Goal: Task Accomplishment & Management: Complete application form

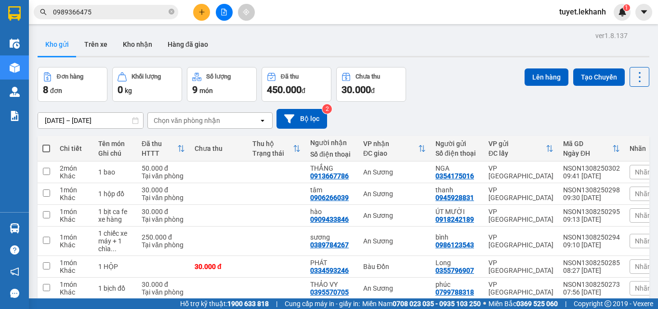
drag, startPoint x: 0, startPoint y: 0, endPoint x: 204, endPoint y: 13, distance: 204.5
click at [204, 13] on icon "plus" at bounding box center [201, 12] width 7 height 7
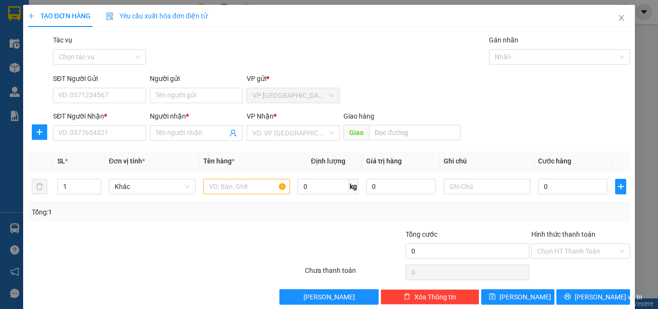
scroll to position [14, 0]
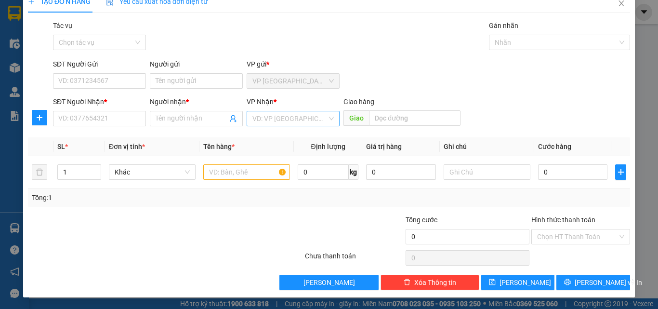
click at [327, 119] on div "VD: VP [GEOGRAPHIC_DATA]" at bounding box center [292, 118] width 93 height 15
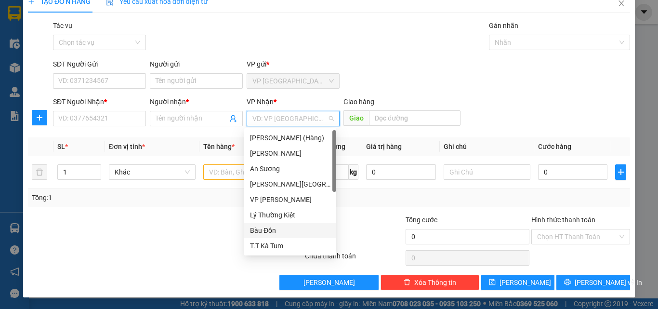
click at [289, 230] on div "Bàu Đồn" at bounding box center [290, 230] width 80 height 11
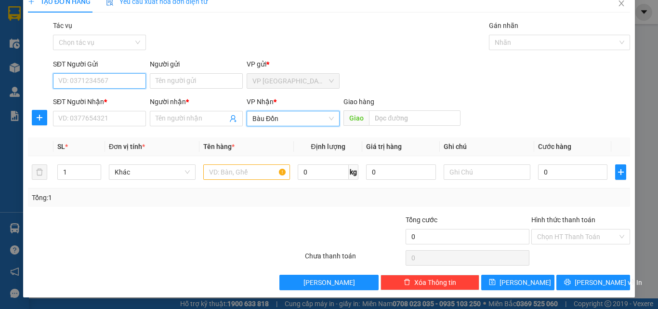
click at [110, 83] on input "SĐT Người Gửi" at bounding box center [99, 80] width 93 height 15
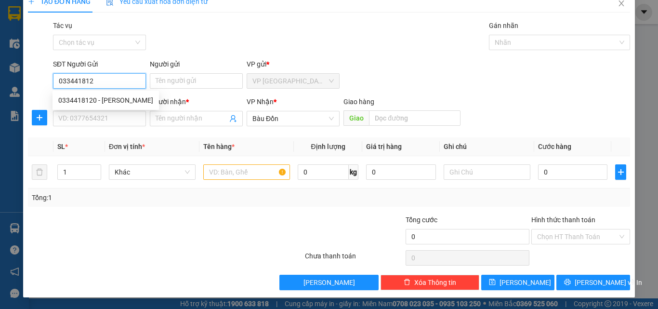
type input "0334418120"
click at [101, 101] on div "0334418120 - [PERSON_NAME]" at bounding box center [105, 100] width 95 height 11
type input "huy"
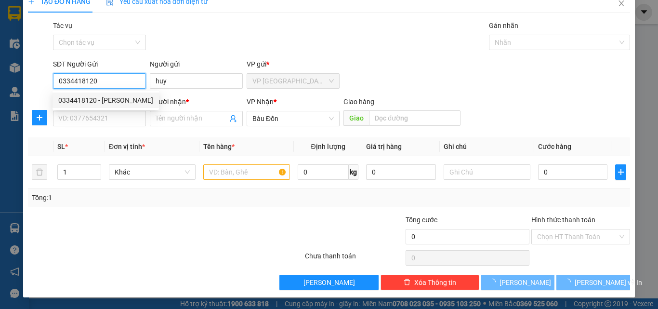
type input "30.000"
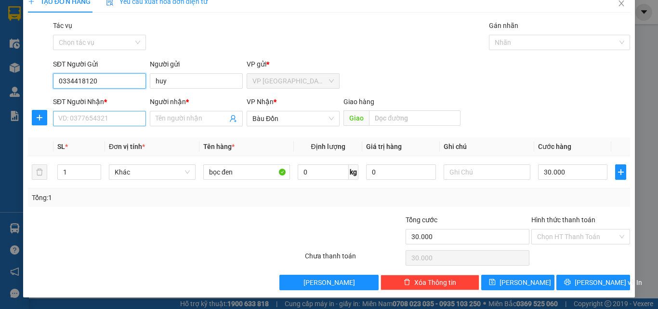
type input "0334418120"
click at [114, 116] on input "SĐT Người Nhận *" at bounding box center [99, 118] width 93 height 15
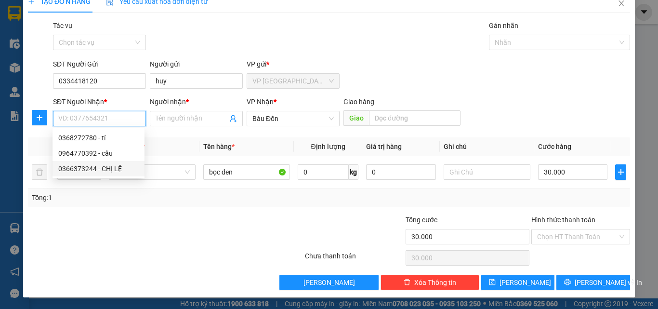
click at [107, 168] on div "0366373244 - CHỊ LỆ" at bounding box center [98, 168] width 80 height 11
type input "0366373244"
type input "CHỊ LỆ"
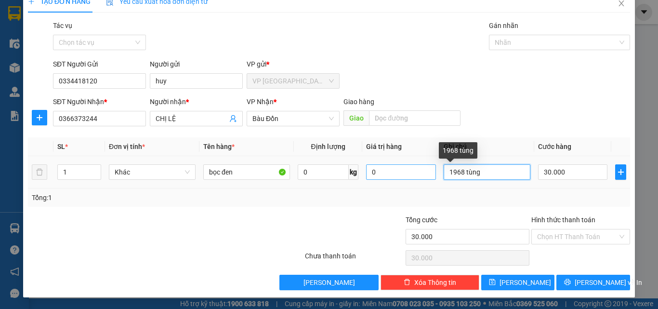
drag, startPoint x: 478, startPoint y: 173, endPoint x: 407, endPoint y: 171, distance: 70.8
click at [414, 171] on tr "1 Khác bọc đen 0 kg 0 1968 tùng 30.000" at bounding box center [329, 172] width 602 height 32
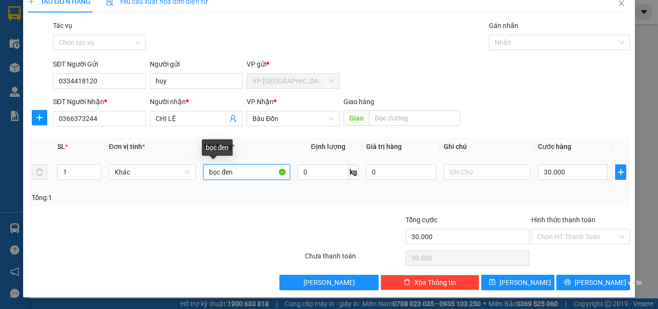
click at [255, 172] on input "bọc đen" at bounding box center [246, 171] width 87 height 15
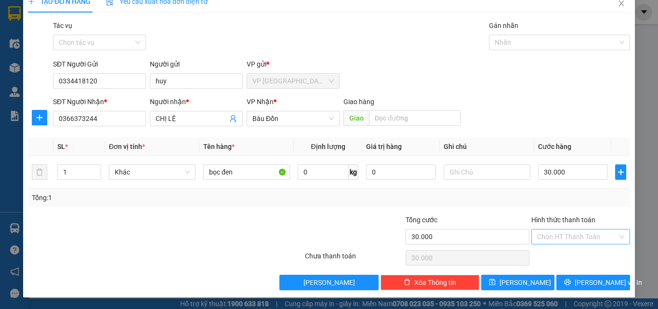
click at [606, 240] on input "Hình thức thanh toán" at bounding box center [577, 236] width 80 height 14
click at [519, 194] on div "Tổng: 1" at bounding box center [329, 197] width 594 height 11
click at [580, 284] on span "[PERSON_NAME] và In" at bounding box center [607, 282] width 67 height 11
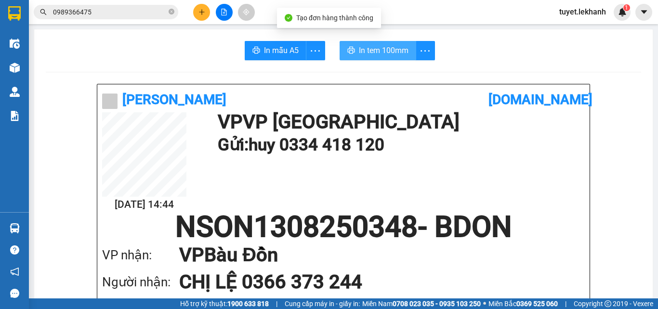
click at [387, 53] on span "In tem 100mm" at bounding box center [384, 50] width 50 height 12
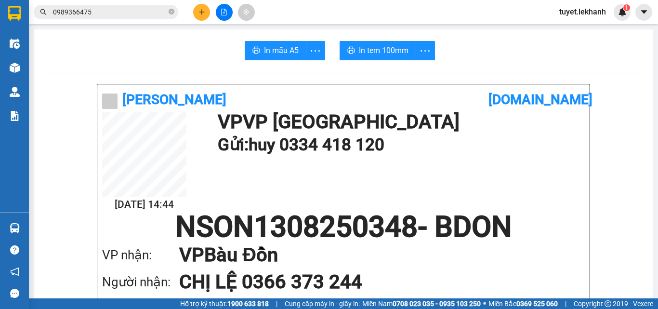
click at [198, 5] on button at bounding box center [201, 12] width 17 height 17
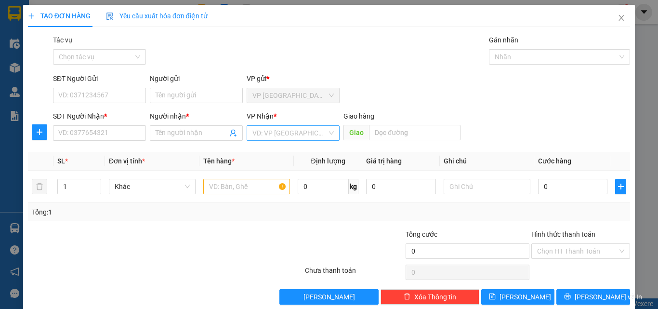
click at [315, 134] on input "search" at bounding box center [289, 133] width 75 height 14
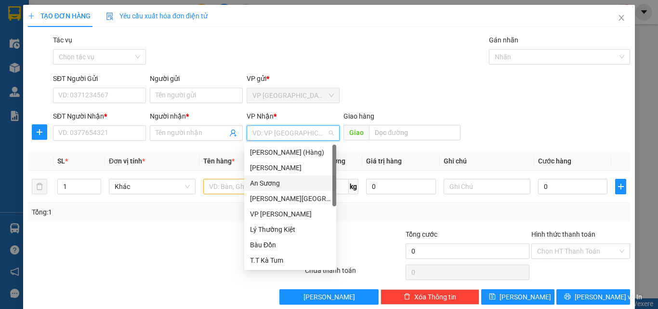
click at [276, 185] on div "An Sương" at bounding box center [290, 183] width 80 height 11
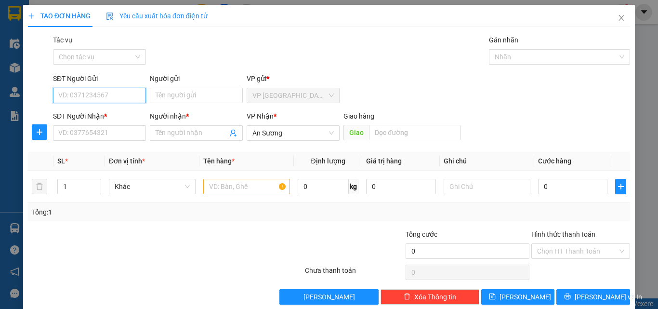
click at [98, 94] on input "SĐT Người Gửi" at bounding box center [99, 95] width 93 height 15
click at [20, 66] on div "TẠO ĐƠN HÀNG Yêu cầu xuất [PERSON_NAME] điện tử Transit Pickup Surcharge Ids Tr…" at bounding box center [329, 154] width 658 height 309
click at [9, 65] on div "TẠO ĐƠN HÀNG Yêu cầu xuất [PERSON_NAME] điện tử Transit Pickup Surcharge Ids Tr…" at bounding box center [329, 154] width 658 height 309
click at [619, 16] on icon "close" at bounding box center [621, 18] width 5 height 6
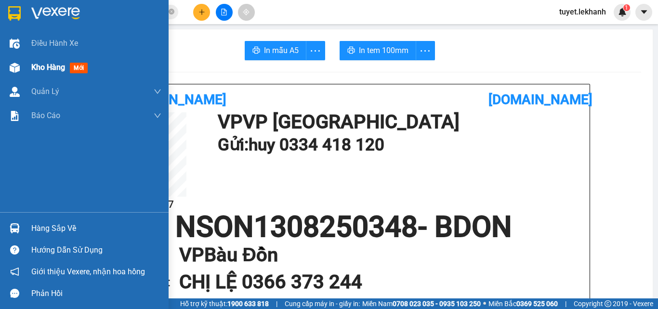
click at [23, 68] on div "Kho hàng mới" at bounding box center [84, 67] width 168 height 24
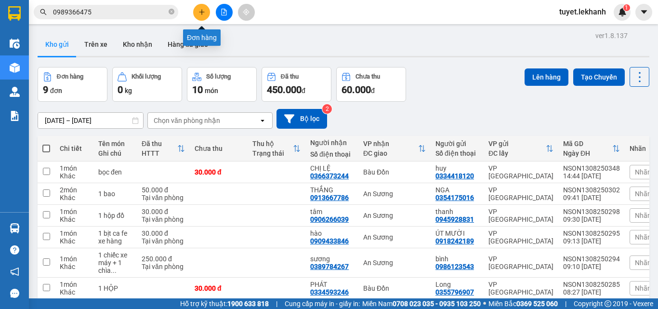
click at [198, 11] on icon "plus" at bounding box center [201, 12] width 7 height 7
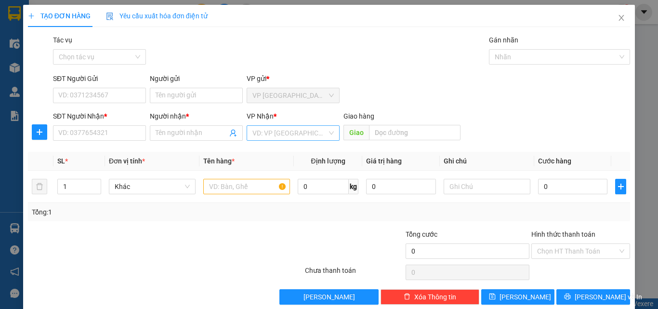
click at [287, 131] on input "search" at bounding box center [289, 133] width 75 height 14
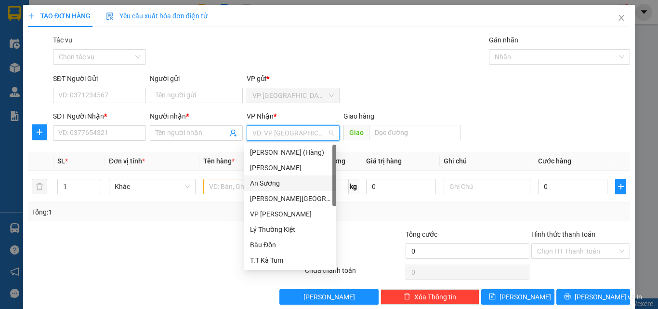
click at [274, 183] on div "An Sương" at bounding box center [290, 183] width 80 height 11
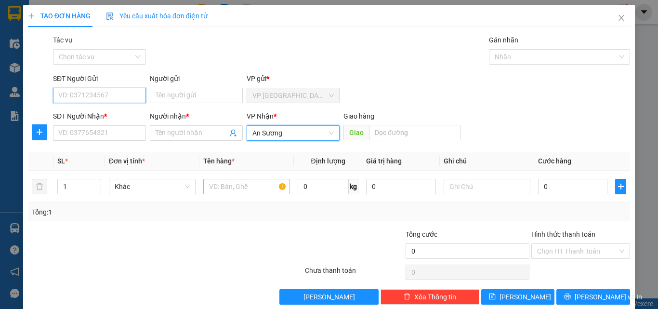
click at [100, 103] on input "SĐT Người Gửi" at bounding box center [99, 95] width 93 height 15
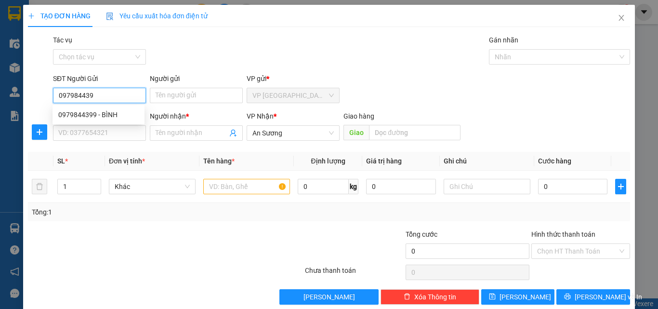
type input "0979844399"
click at [92, 116] on div "0979844399 - BÌNH" at bounding box center [98, 114] width 80 height 11
type input "BÌNH"
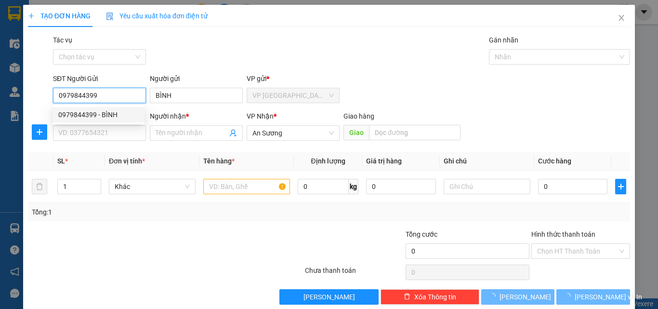
type input "30.000"
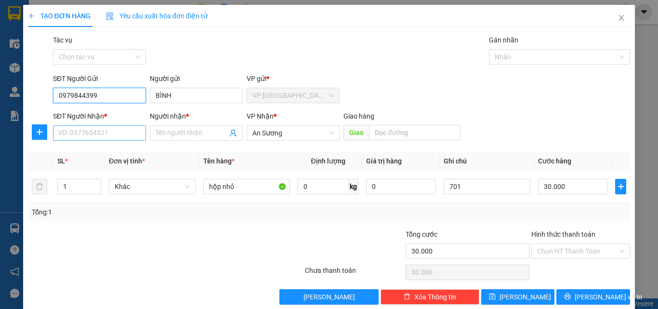
type input "0979844399"
click at [110, 137] on input "SĐT Người Nhận *" at bounding box center [99, 132] width 93 height 15
type input "0903122322"
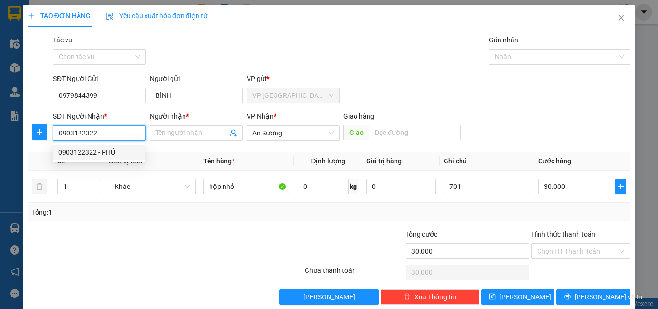
click at [122, 155] on div "0903122322 - PHÚ" at bounding box center [98, 152] width 80 height 11
type input "PHÚ"
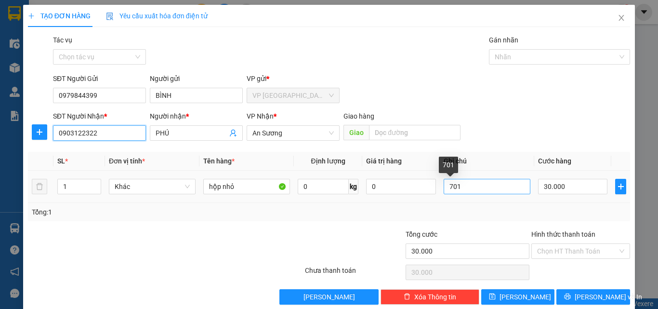
type input "0903122322"
click at [454, 189] on input "701" at bounding box center [486, 186] width 87 height 15
type input "7"
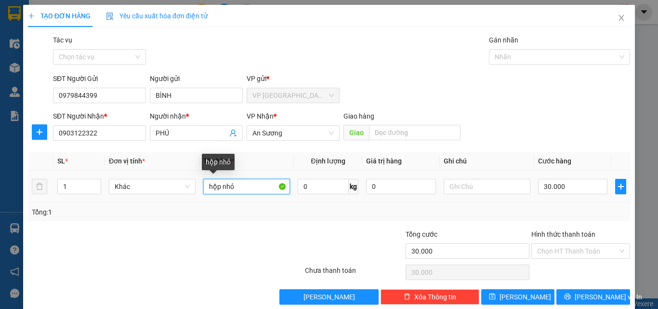
click at [237, 188] on input "hộp nhỏ" at bounding box center [246, 186] width 87 height 15
type input "h"
type input "1 hộp đồ"
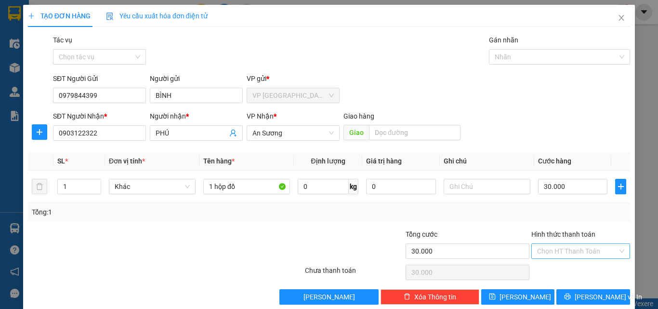
click at [566, 245] on input "Hình thức thanh toán" at bounding box center [577, 251] width 80 height 14
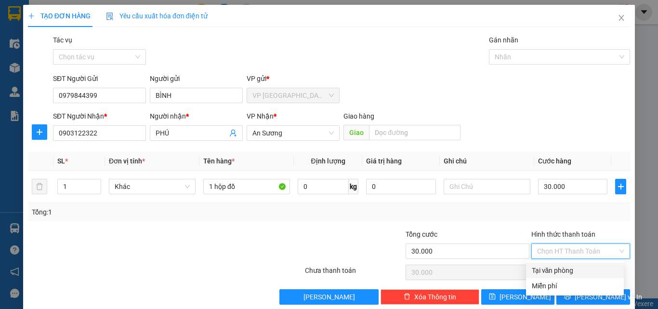
click at [575, 275] on div "Tại văn phòng" at bounding box center [575, 269] width 98 height 15
type input "0"
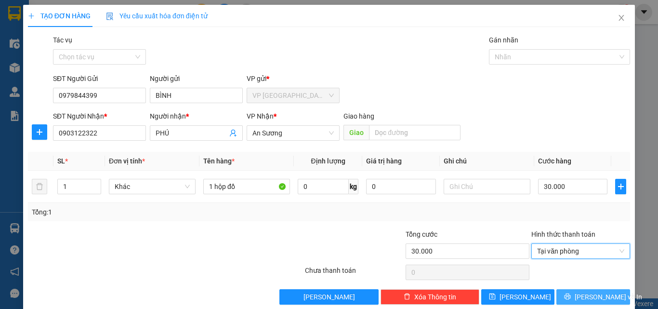
click at [580, 297] on span "[PERSON_NAME] và In" at bounding box center [607, 296] width 67 height 11
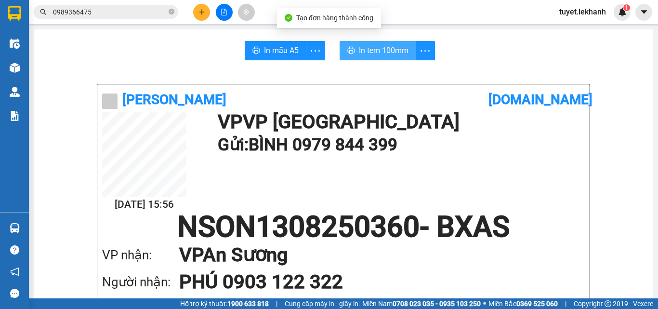
click at [352, 55] on button "In tem 100mm" at bounding box center [377, 50] width 77 height 19
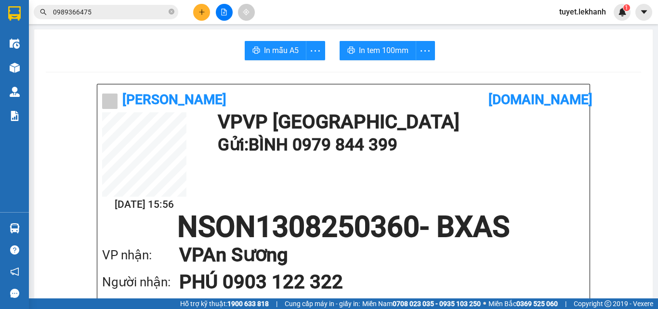
click at [205, 14] on button at bounding box center [201, 12] width 17 height 17
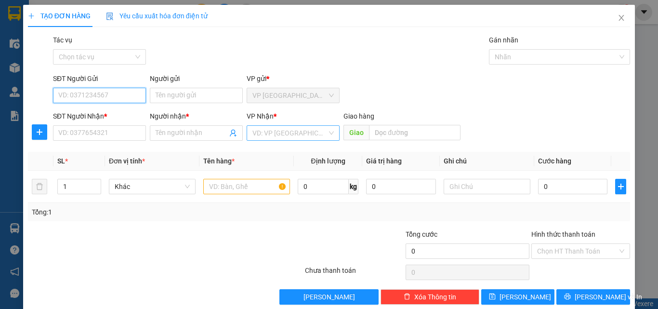
click at [326, 135] on div "VD: VP [GEOGRAPHIC_DATA]" at bounding box center [292, 132] width 93 height 15
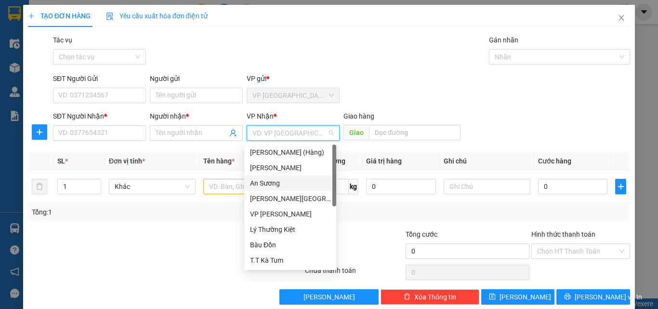
click at [274, 183] on div "An Sương" at bounding box center [290, 183] width 80 height 11
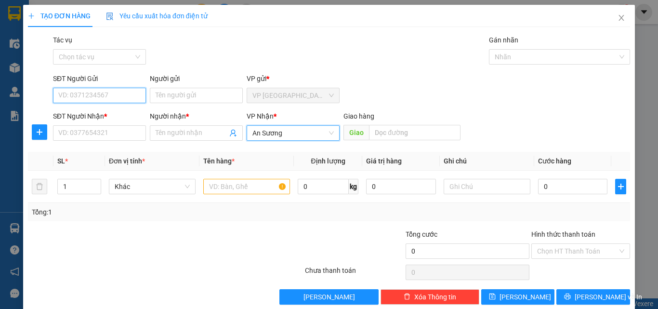
click at [119, 101] on input "SĐT Người Gửi" at bounding box center [99, 95] width 93 height 15
